Goal: Obtain resource: Obtain resource

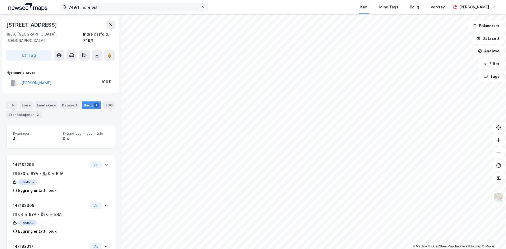
scroll to position [0, 0]
click at [74, 8] on input "749/1 indre øst" at bounding box center [134, 7] width 135 height 8
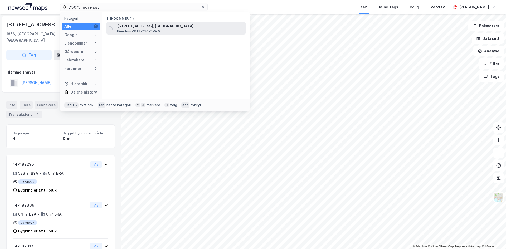
click at [152, 29] on span "[STREET_ADDRESS], [GEOGRAPHIC_DATA]" at bounding box center [180, 26] width 127 height 6
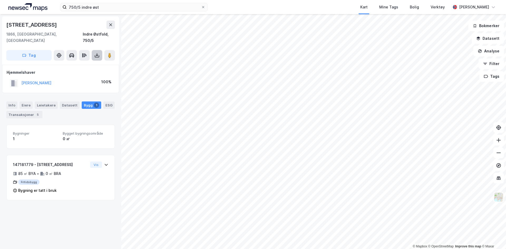
click at [97, 53] on icon at bounding box center [96, 55] width 5 height 5
click at [83, 62] on div "Last ned grunnbok" at bounding box center [74, 66] width 56 height 8
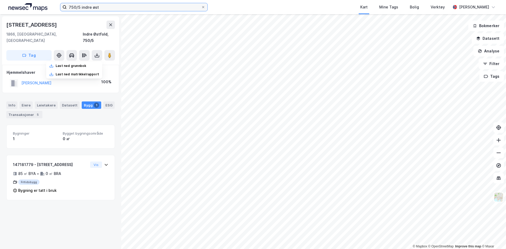
click at [80, 7] on input "750/5 indre øst" at bounding box center [134, 7] width 135 height 8
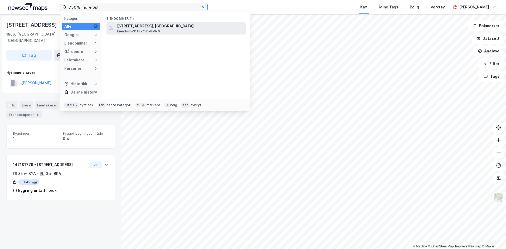
type input "750/8 indre øst"
click at [130, 25] on span "[STREET_ADDRESS], [GEOGRAPHIC_DATA]" at bounding box center [180, 26] width 127 height 6
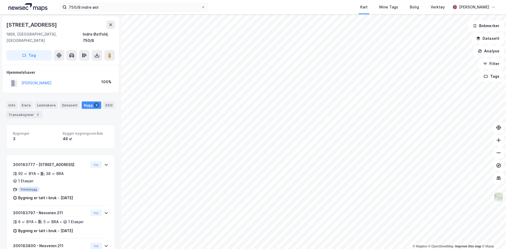
scroll to position [0, 0]
click at [98, 52] on icon at bounding box center [96, 54] width 5 height 5
click at [75, 64] on div "Last ned grunnbok" at bounding box center [71, 66] width 31 height 4
